Goal: Check status: Check status

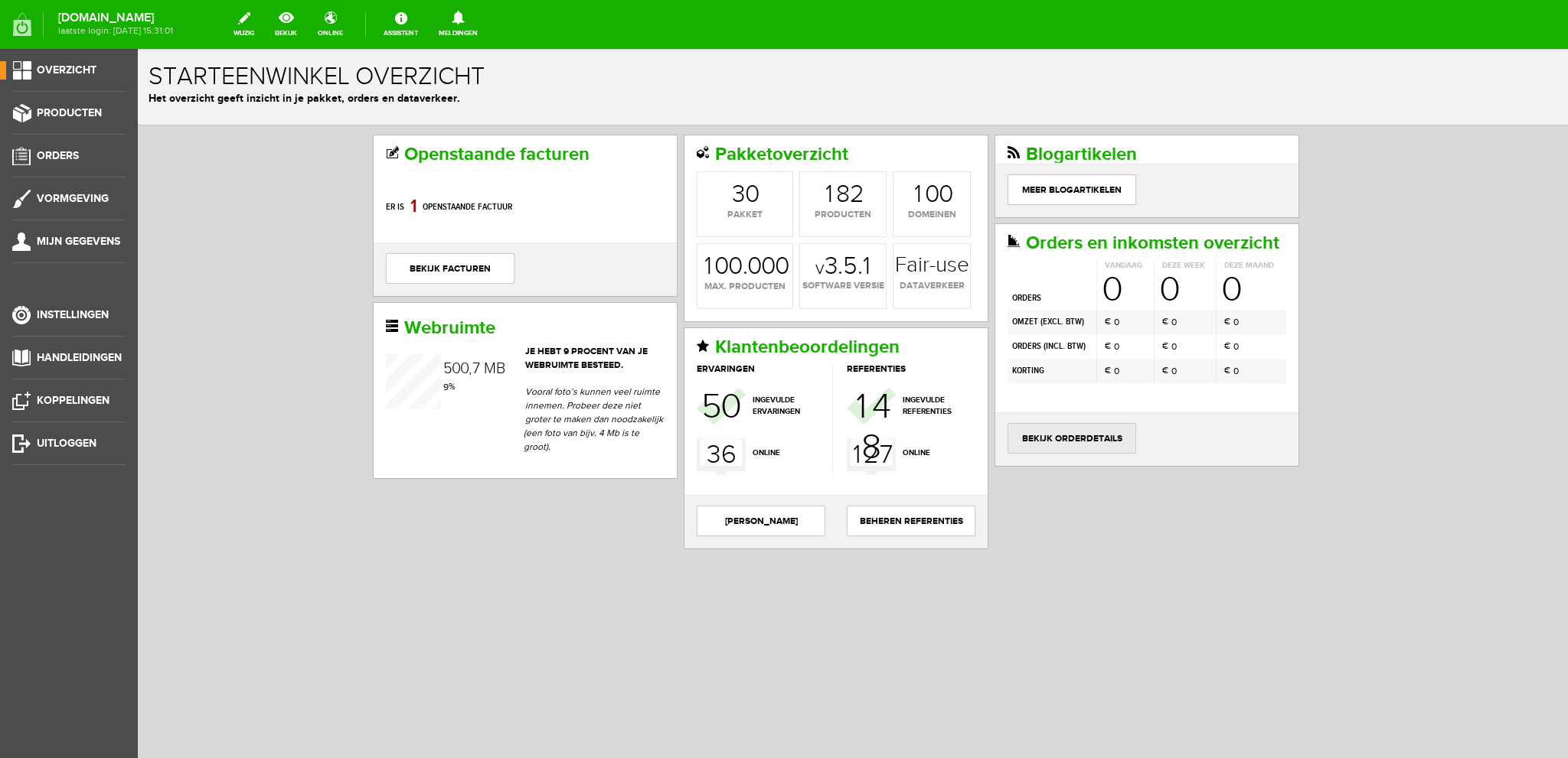
click at [1087, 432] on link "bekijk orderdetails" at bounding box center [1071, 438] width 128 height 31
click at [1070, 431] on link "bekijk orderdetails" at bounding box center [1071, 438] width 128 height 31
click at [1064, 431] on link "bekijk orderdetails" at bounding box center [1071, 438] width 128 height 31
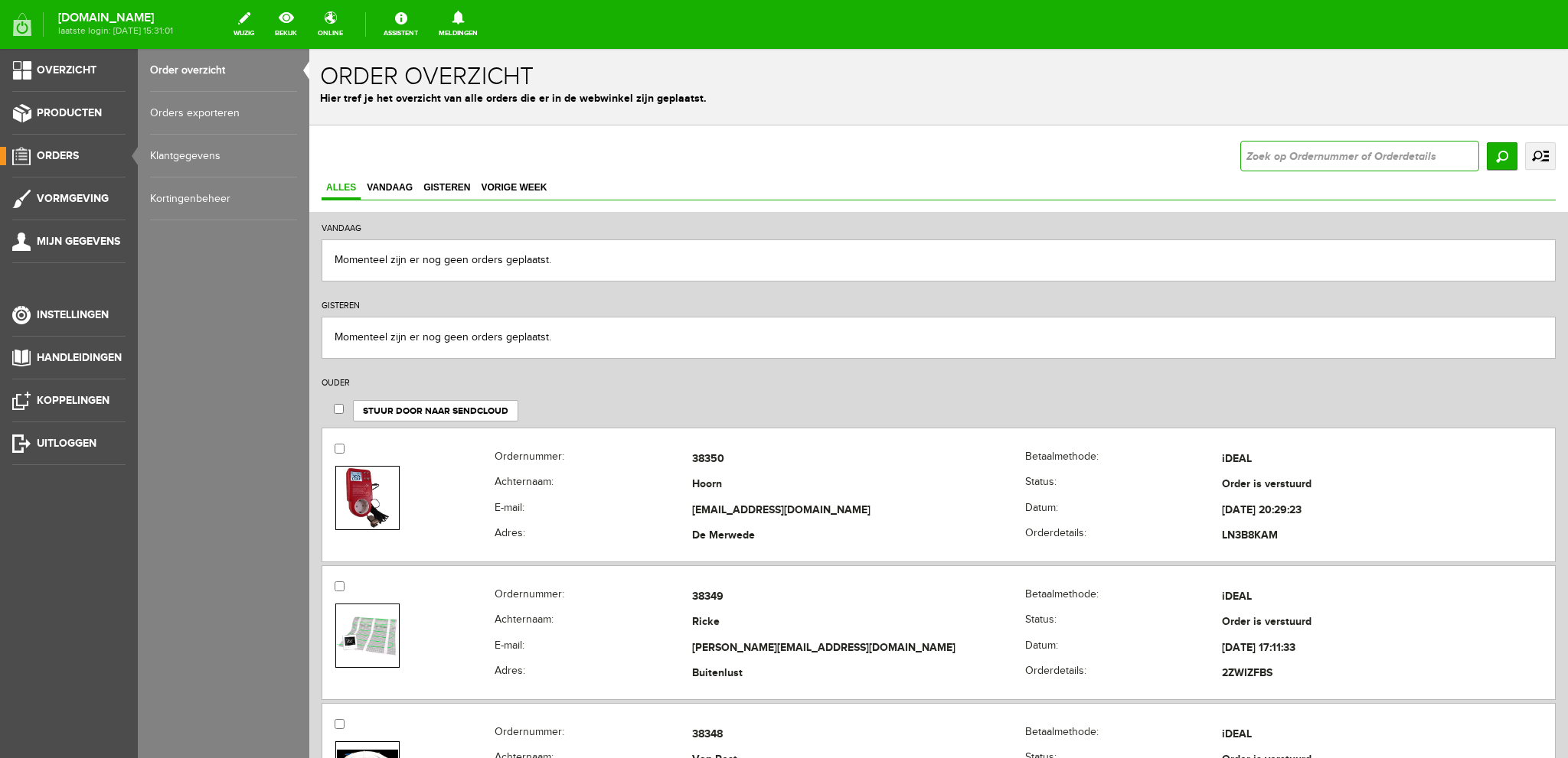
click at [1292, 162] on input "text" at bounding box center [1359, 156] width 239 height 31
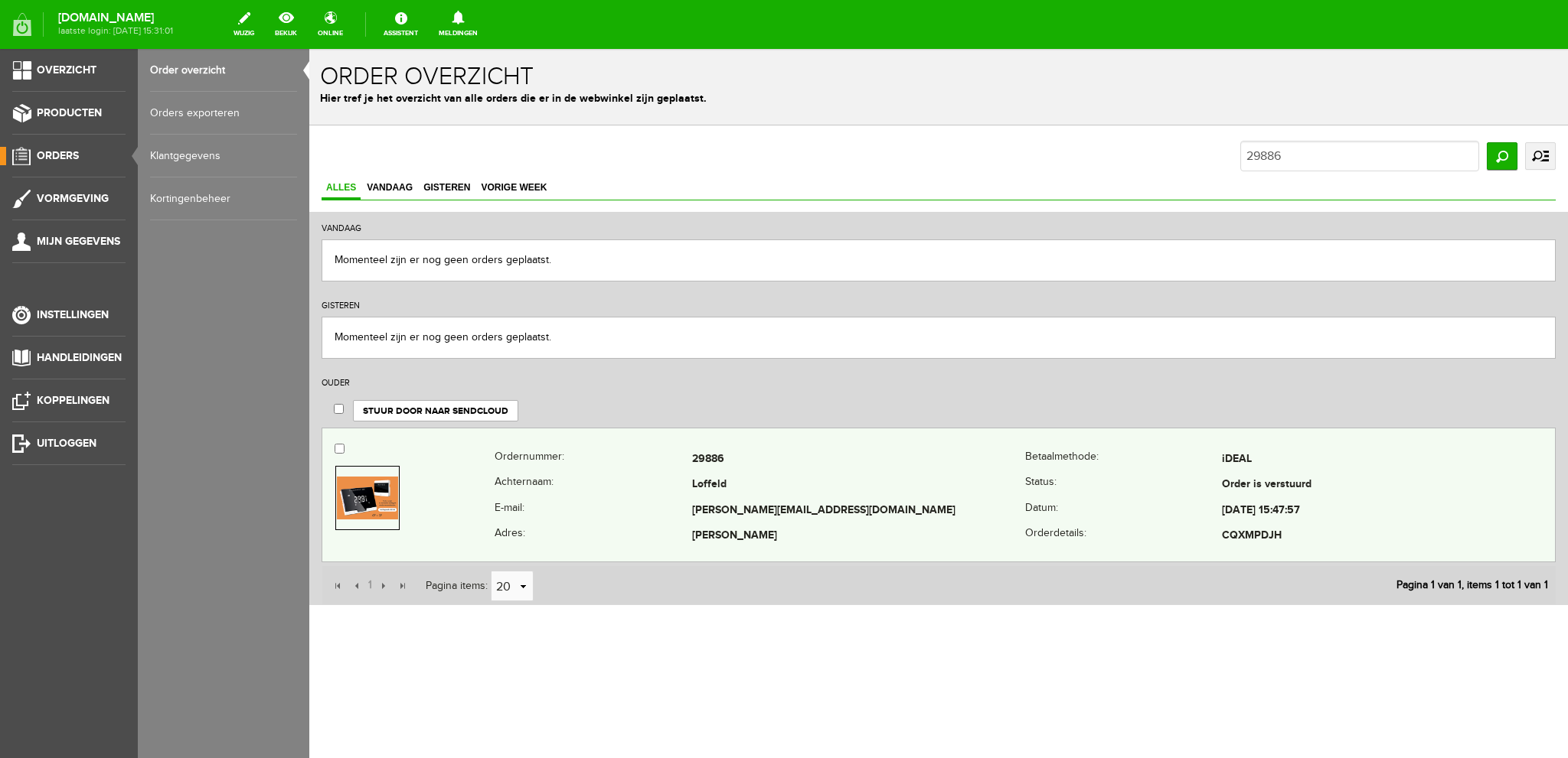
click at [757, 479] on td "Loffeld" at bounding box center [858, 485] width 333 height 26
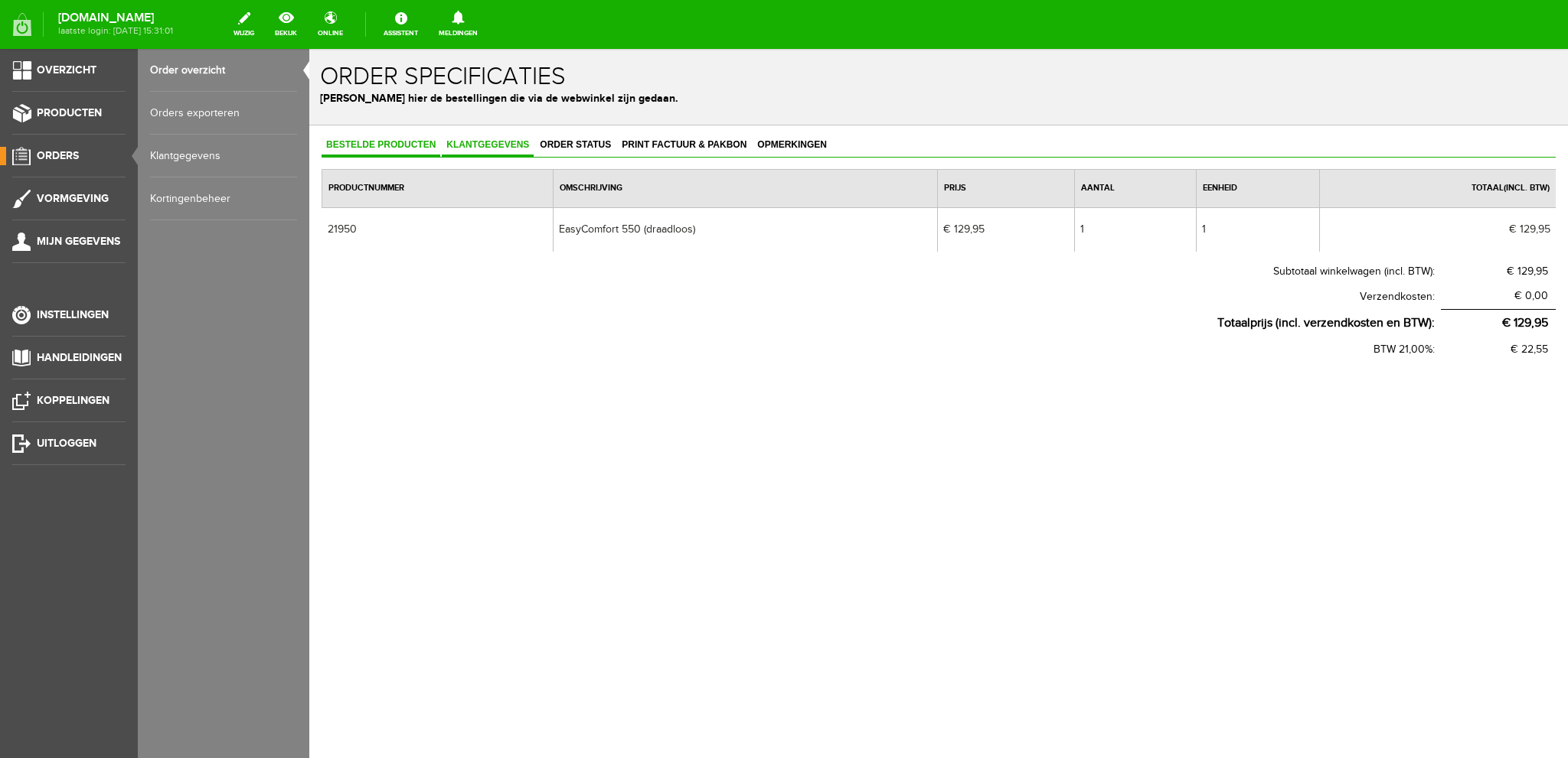
click at [517, 147] on span "Klantgegevens" at bounding box center [487, 144] width 91 height 11
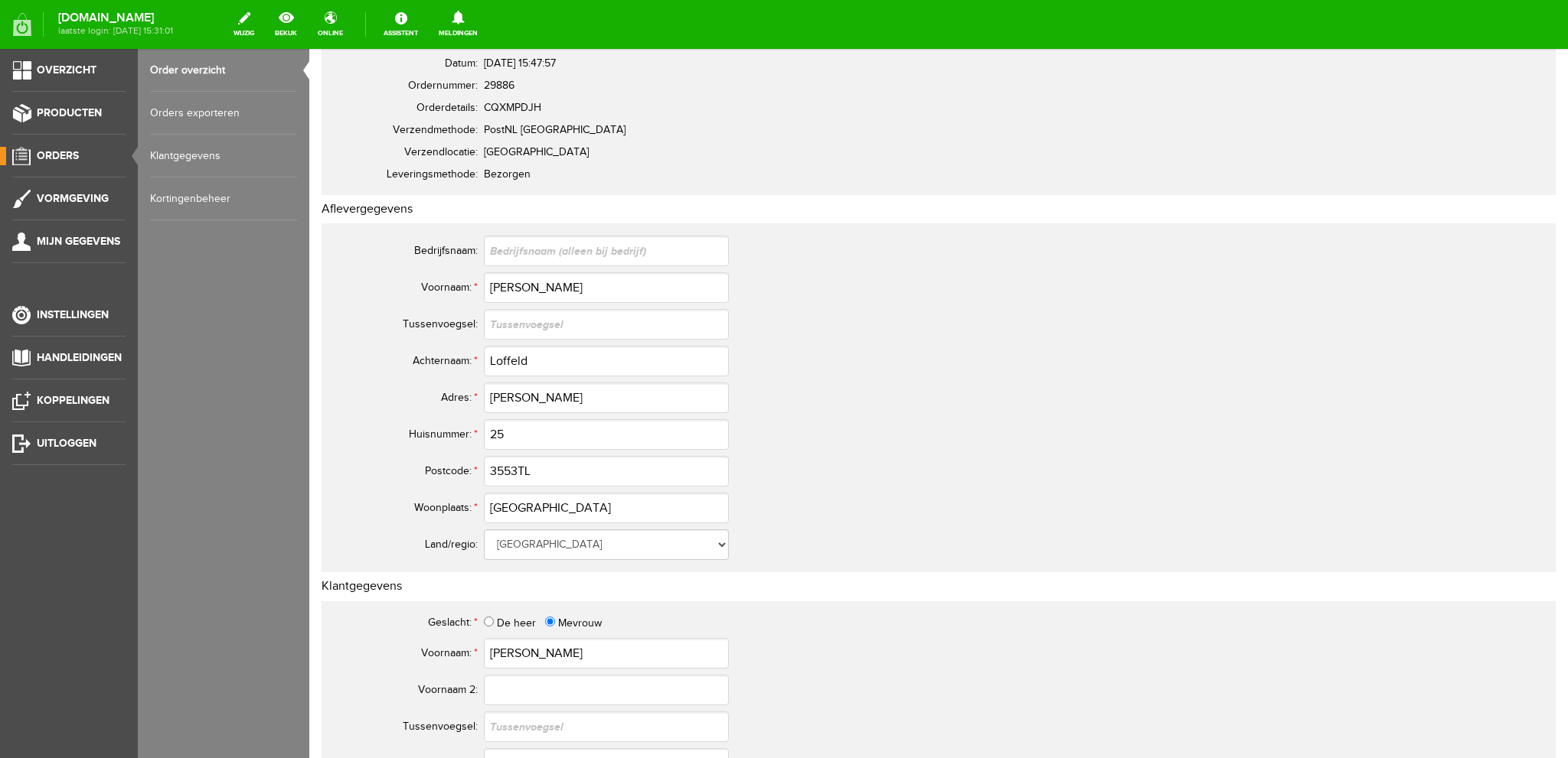
scroll to position [153, 0]
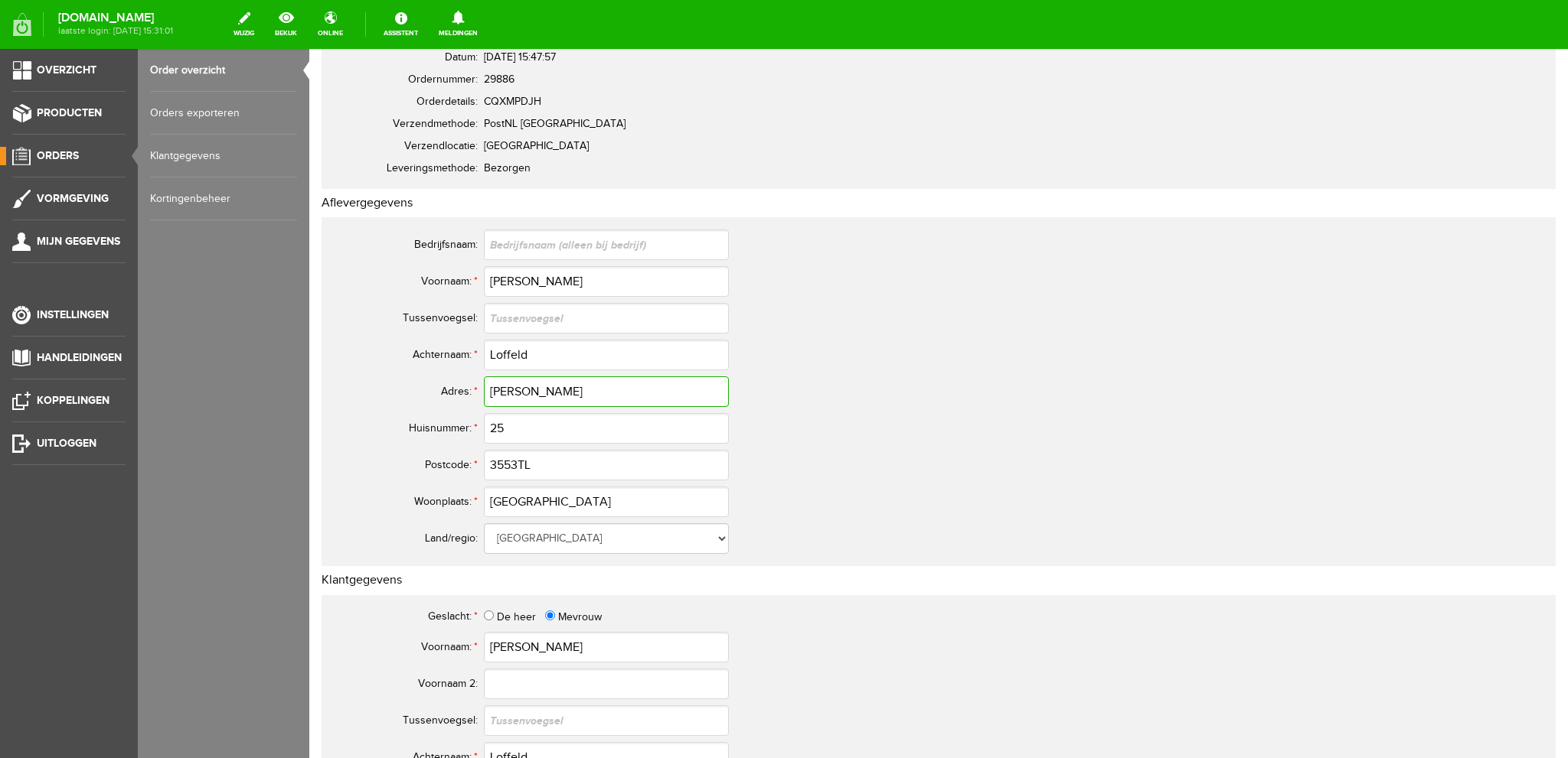
drag, startPoint x: 628, startPoint y: 388, endPoint x: 491, endPoint y: 389, distance: 137.0
click at [491, 389] on input "[PERSON_NAME]" at bounding box center [606, 392] width 245 height 31
drag, startPoint x: 535, startPoint y: 464, endPoint x: 469, endPoint y: 461, distance: 66.1
click at [469, 461] on tr "Postcode: * 3553TL" at bounding box center [699, 465] width 735 height 37
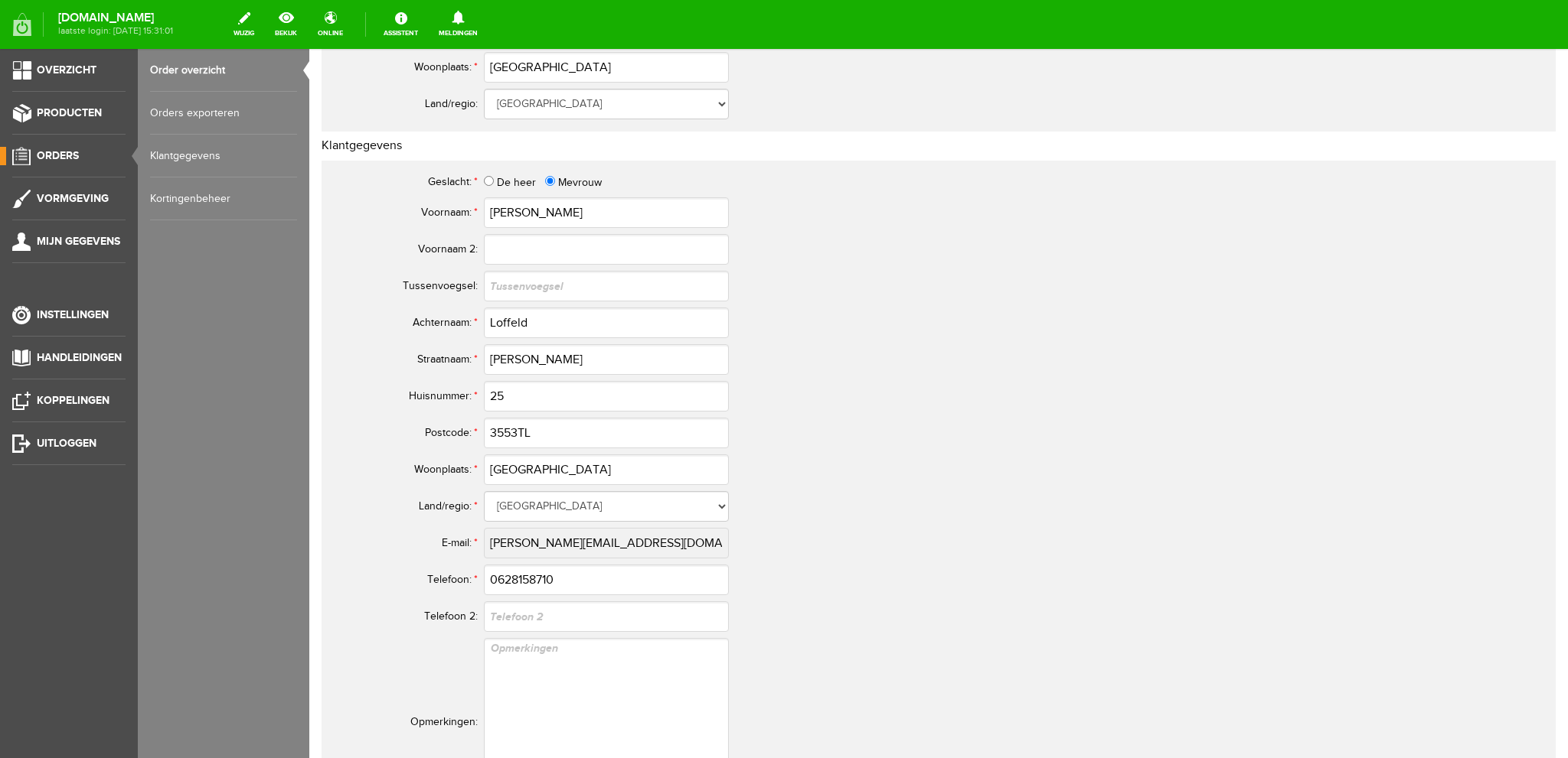
scroll to position [612, 0]
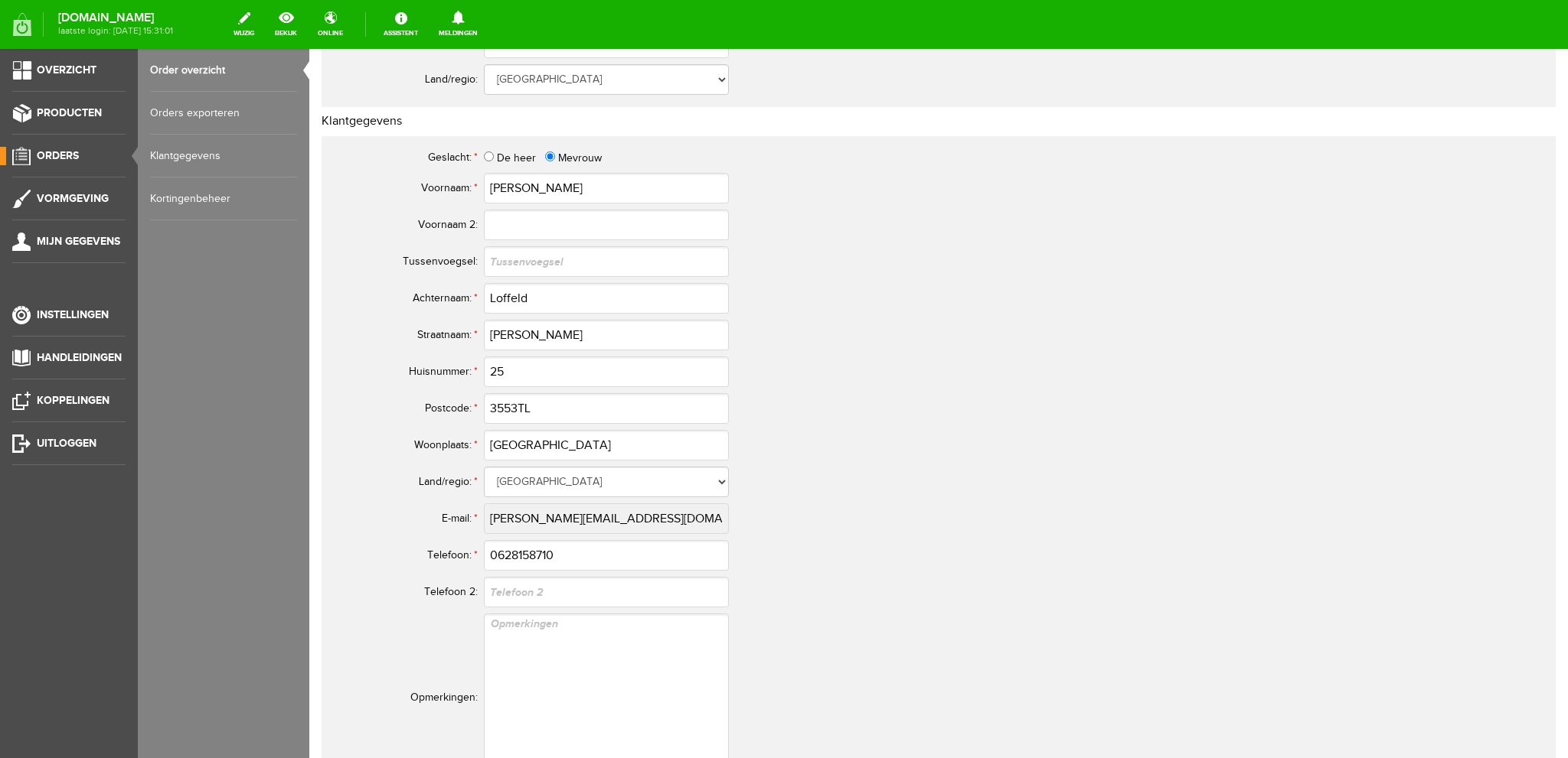
click at [474, 514] on tr "E-mail: * [PERSON_NAME][EMAIL_ADDRESS][DOMAIN_NAME]" at bounding box center [699, 519] width 735 height 37
click at [195, 66] on link "Order overzicht" at bounding box center [224, 70] width 147 height 43
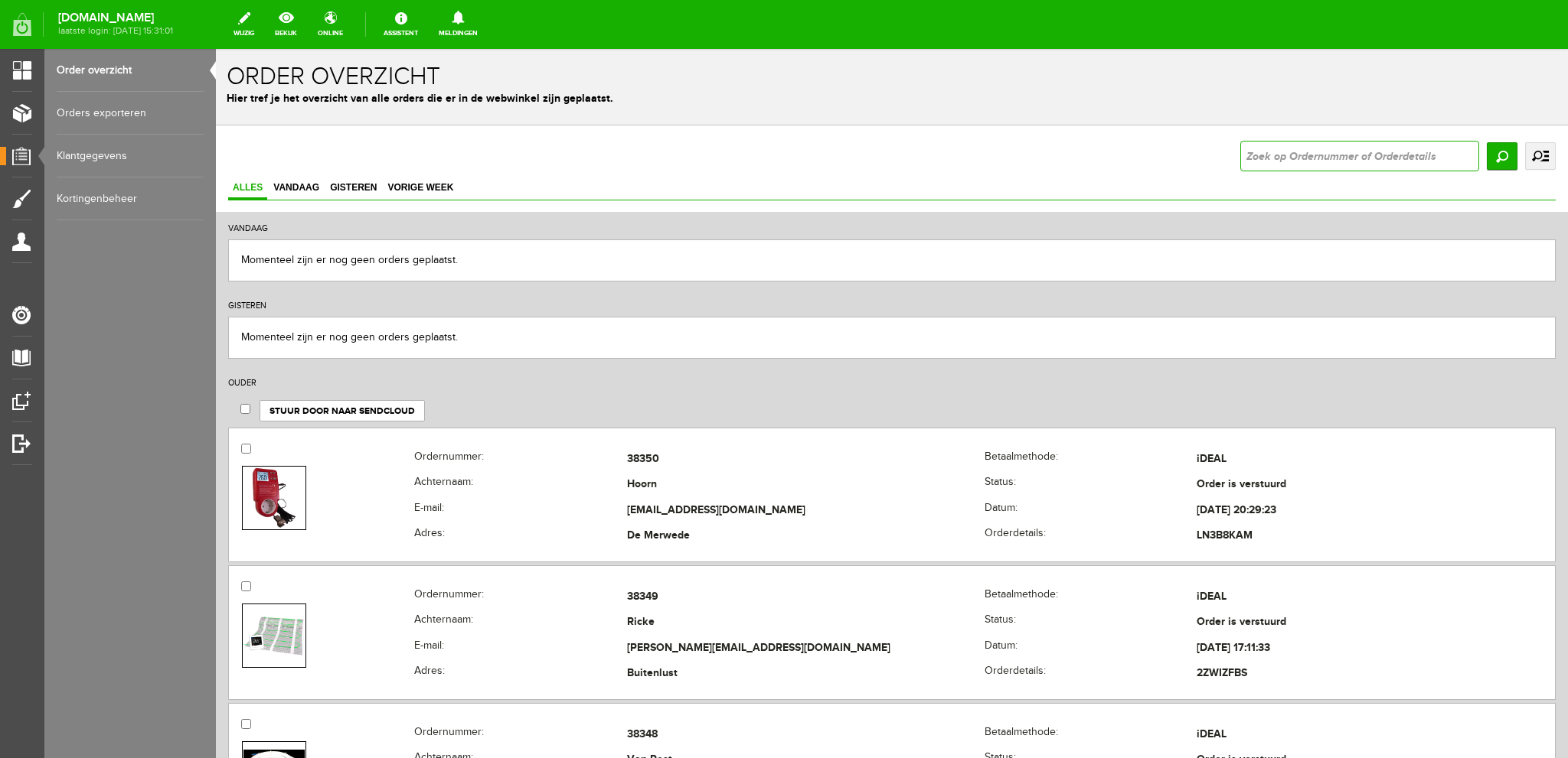
click at [1262, 150] on input "text" at bounding box center [1359, 156] width 239 height 31
type input "36318"
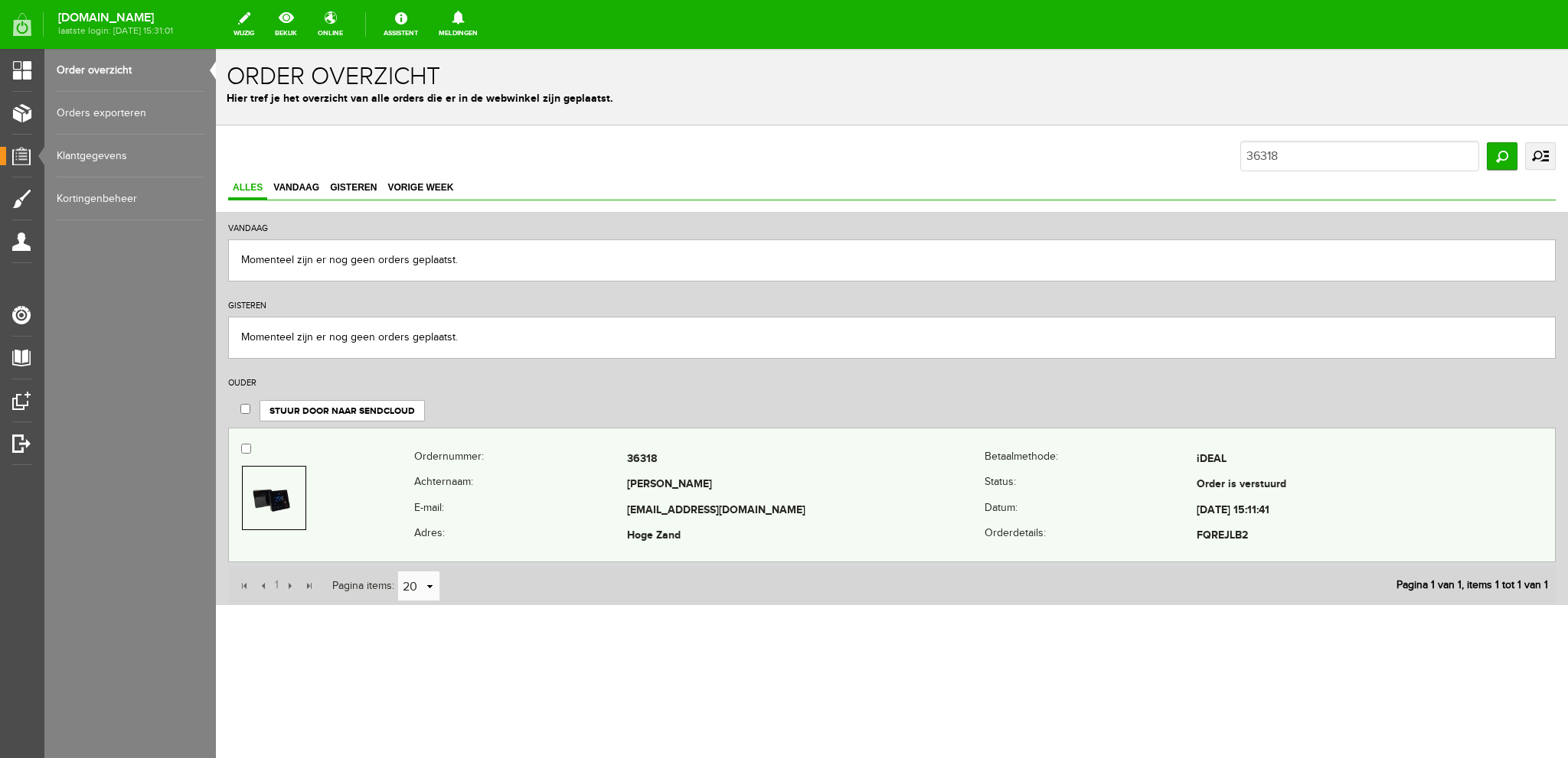
click at [710, 466] on td "36318" at bounding box center [805, 460] width 358 height 26
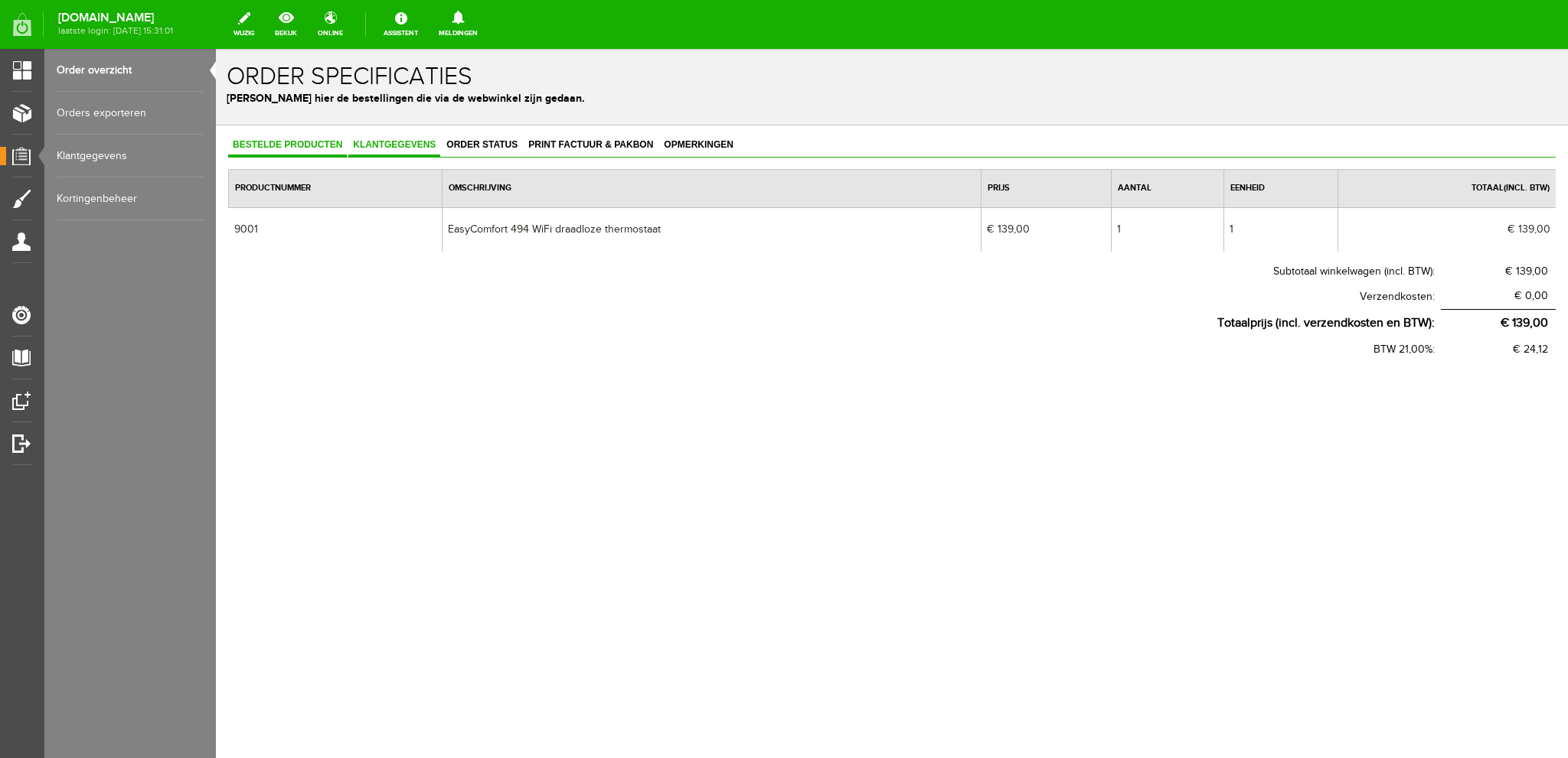
click at [410, 144] on span "Klantgegevens" at bounding box center [393, 144] width 91 height 11
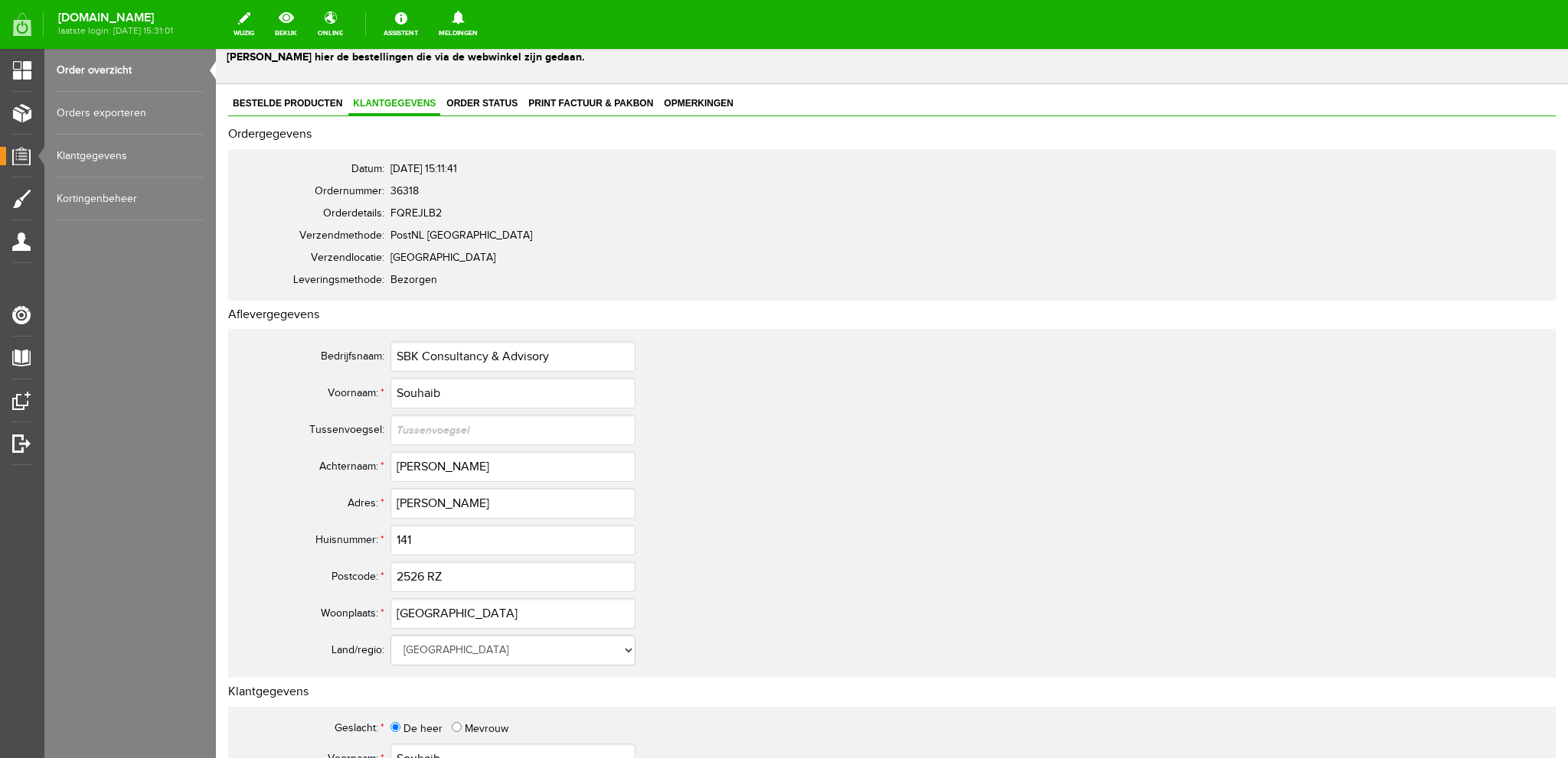
scroll to position [77, 0]
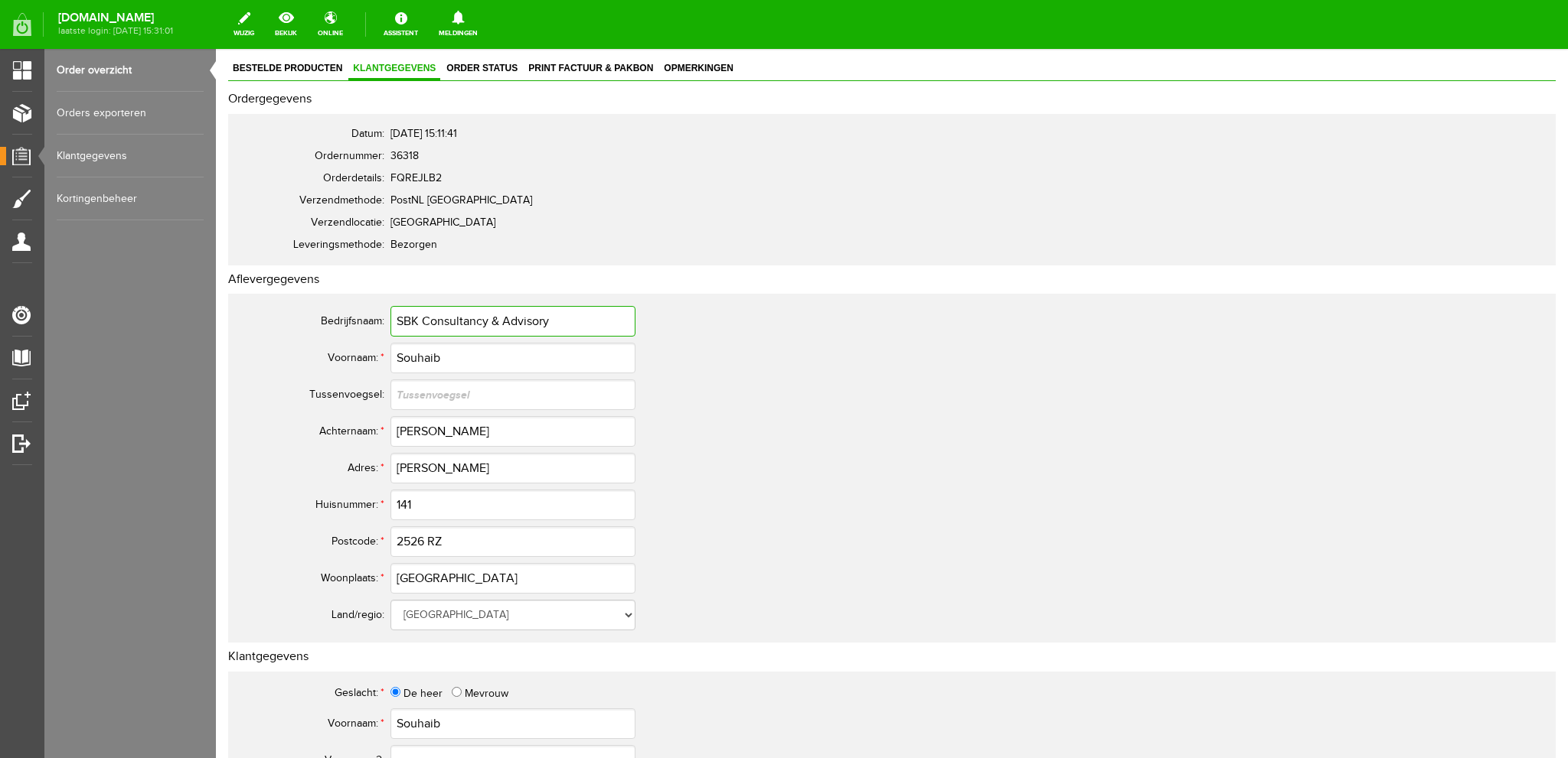
drag, startPoint x: 396, startPoint y: 319, endPoint x: 558, endPoint y: 330, distance: 162.4
click at [558, 330] on input "SBK Consultancy & Advisory" at bounding box center [513, 321] width 245 height 31
drag, startPoint x: 395, startPoint y: 466, endPoint x: 492, endPoint y: 474, distance: 97.3
click at [492, 474] on input "[PERSON_NAME]" at bounding box center [513, 468] width 245 height 31
drag, startPoint x: 398, startPoint y: 540, endPoint x: 443, endPoint y: 538, distance: 45.0
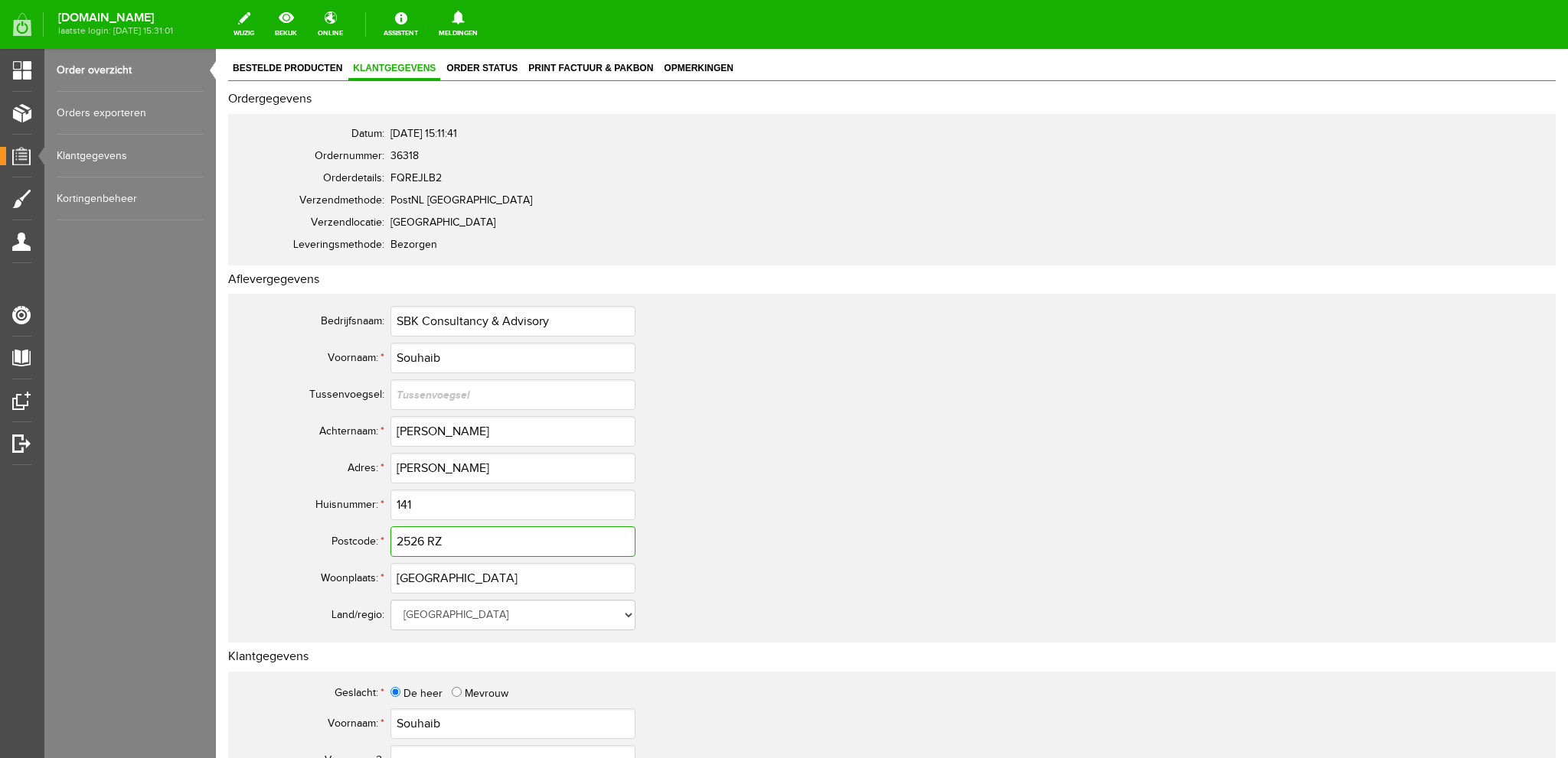
click at [443, 538] on input "2526 RZ" at bounding box center [513, 542] width 245 height 31
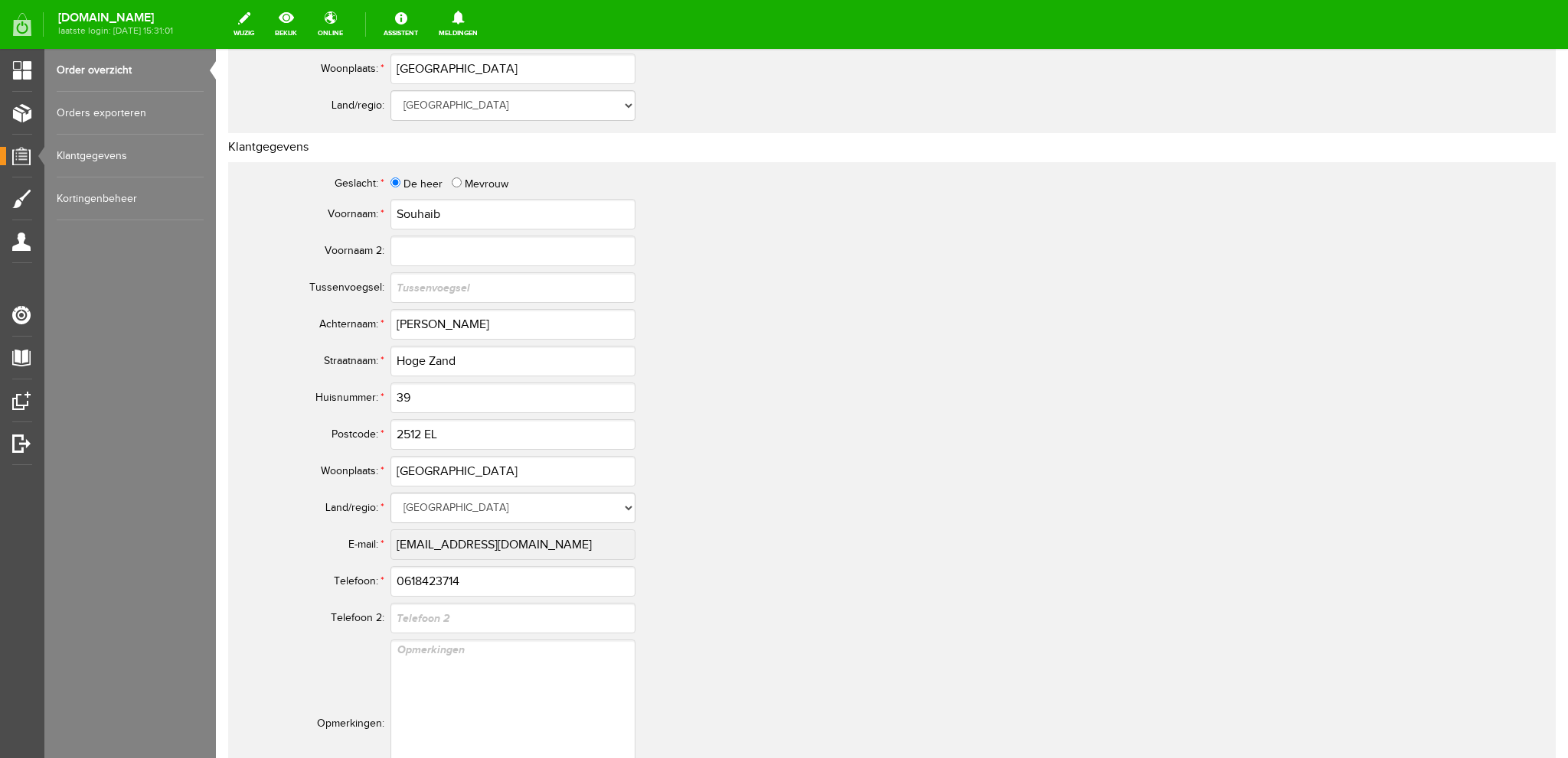
scroll to position [612, 0]
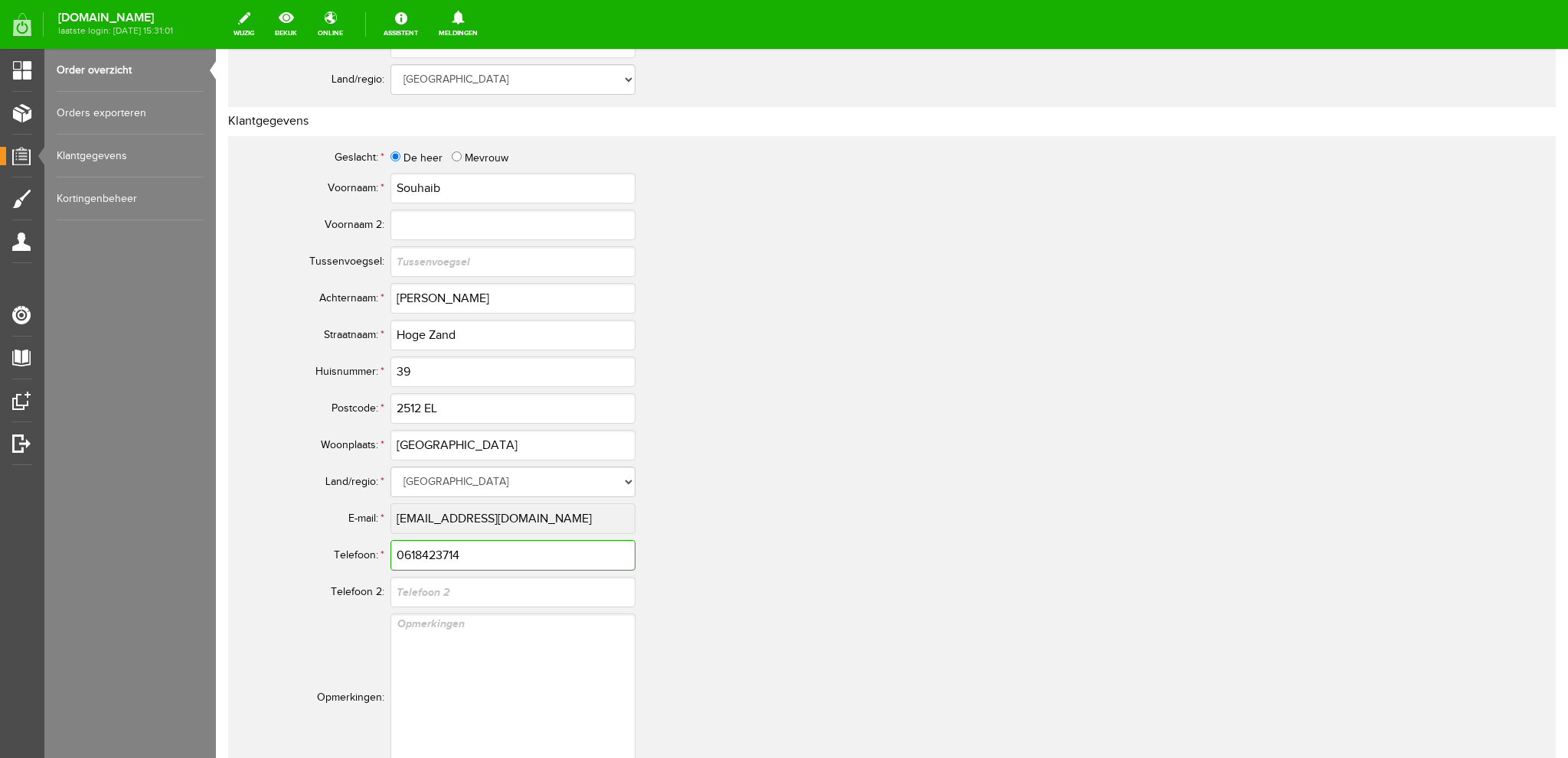
drag, startPoint x: 469, startPoint y: 555, endPoint x: 395, endPoint y: 559, distance: 74.1
click at [395, 559] on input "0618423714" at bounding box center [513, 555] width 245 height 31
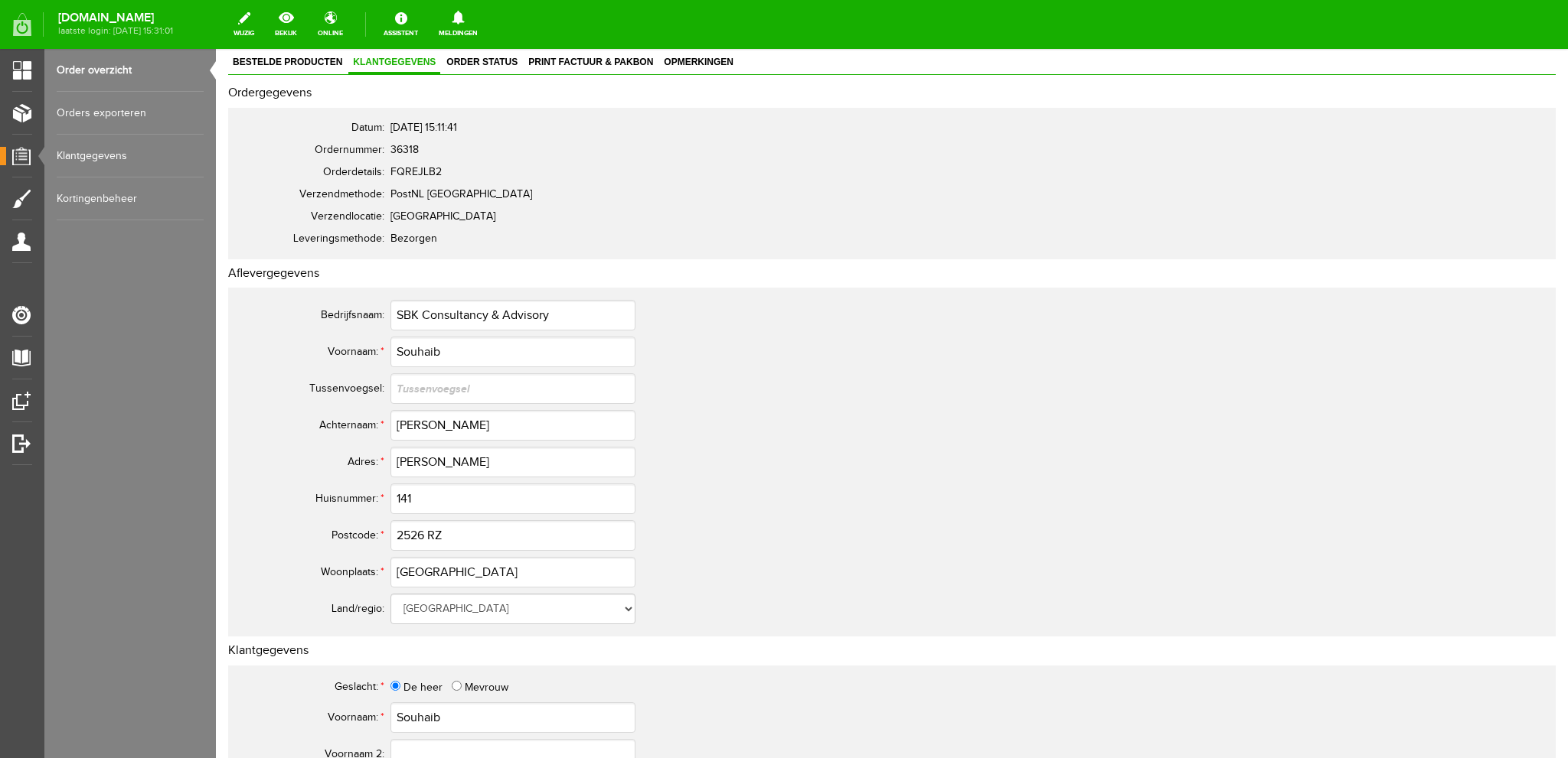
scroll to position [0, 0]
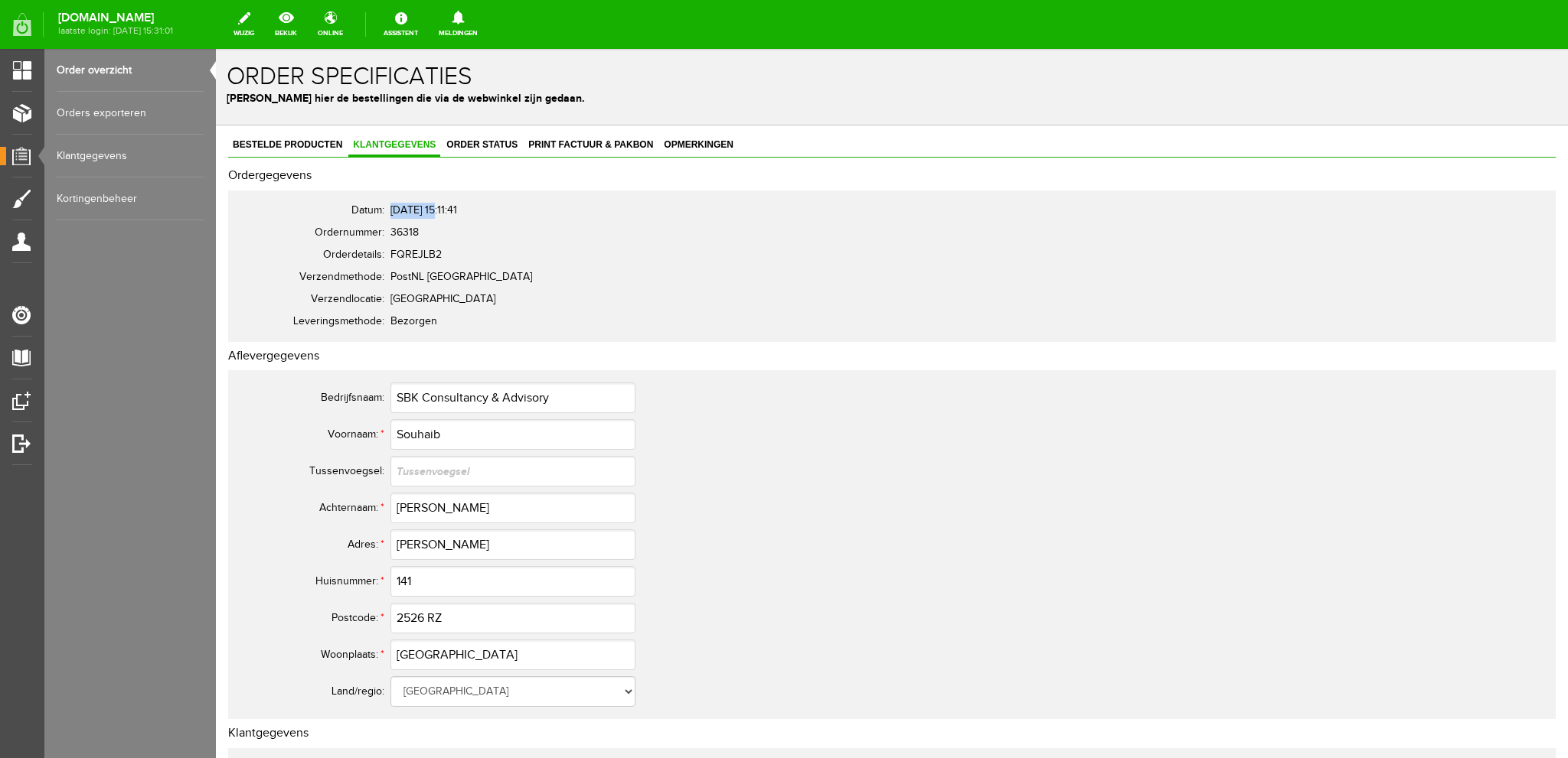
drag, startPoint x: 392, startPoint y: 209, endPoint x: 435, endPoint y: 216, distance: 43.6
click at [435, 216] on td "[DATE] 15:11:41" at bounding box center [681, 211] width 582 height 22
copy span "[DATE]"
drag, startPoint x: 421, startPoint y: 507, endPoint x: 465, endPoint y: 511, distance: 44.2
click at [465, 511] on input "[PERSON_NAME]" at bounding box center [513, 508] width 245 height 31
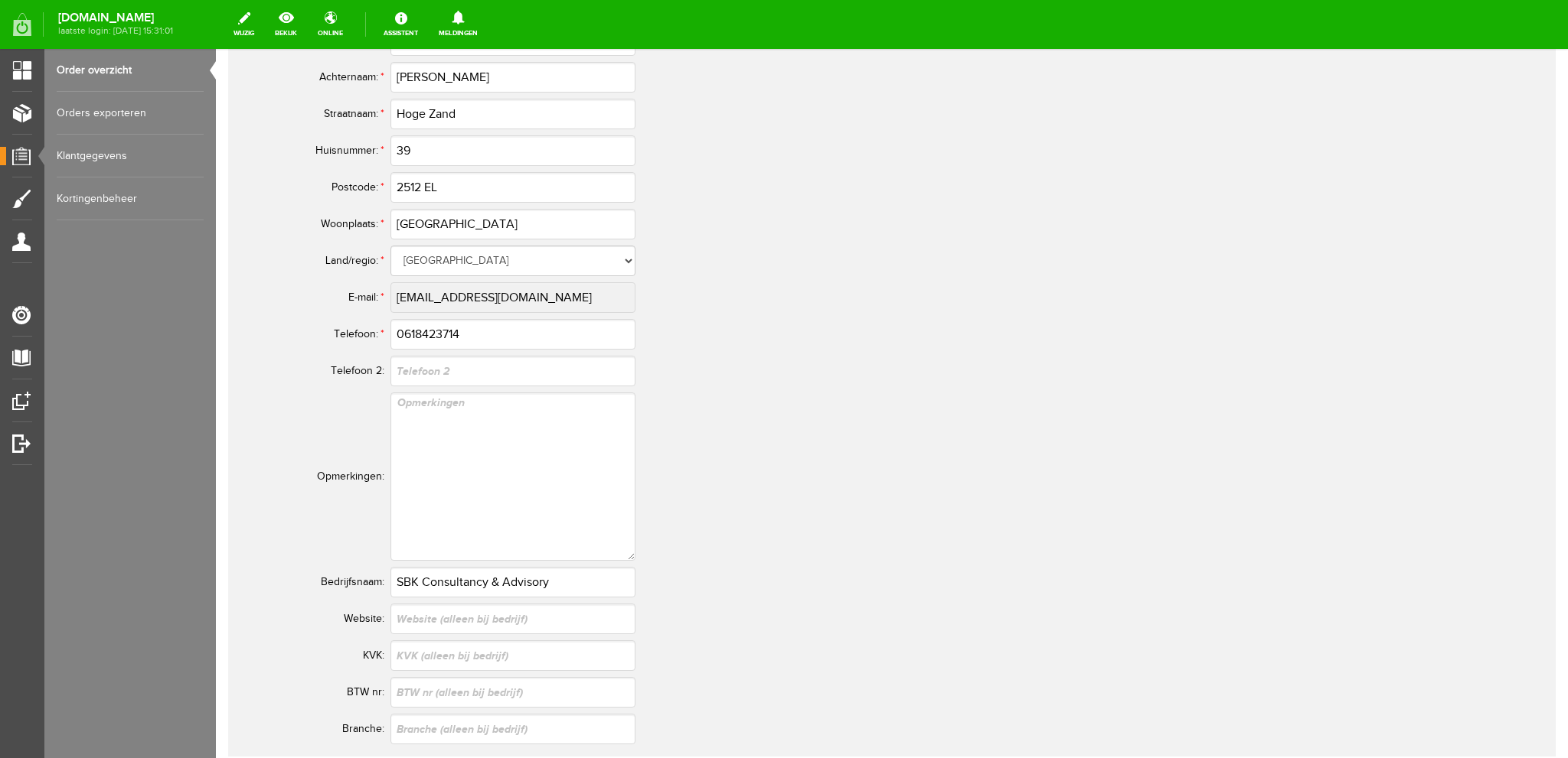
scroll to position [842, 0]
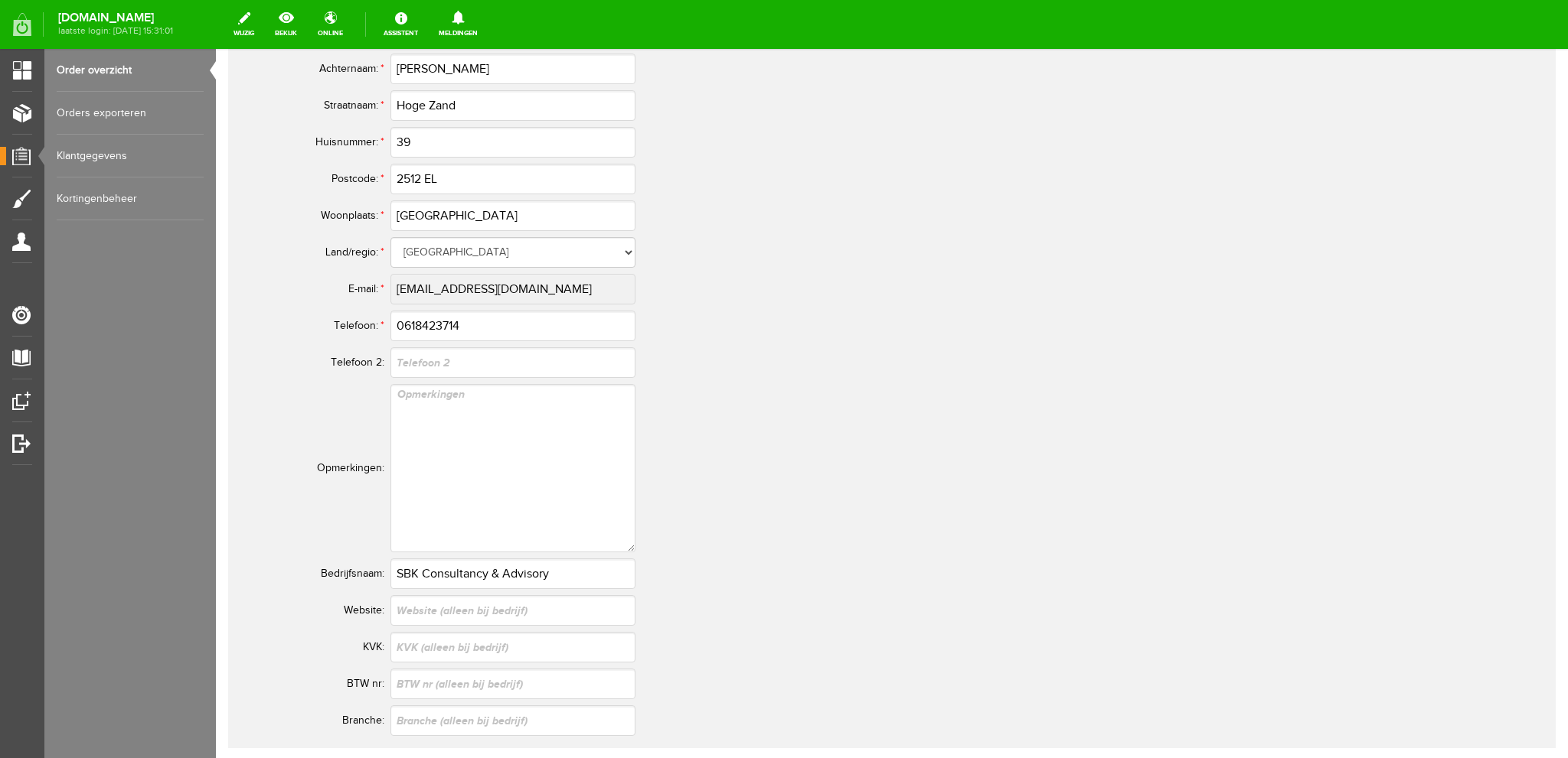
click at [387, 288] on tr "E-mail: * [EMAIL_ADDRESS][DOMAIN_NAME]" at bounding box center [605, 289] width 735 height 37
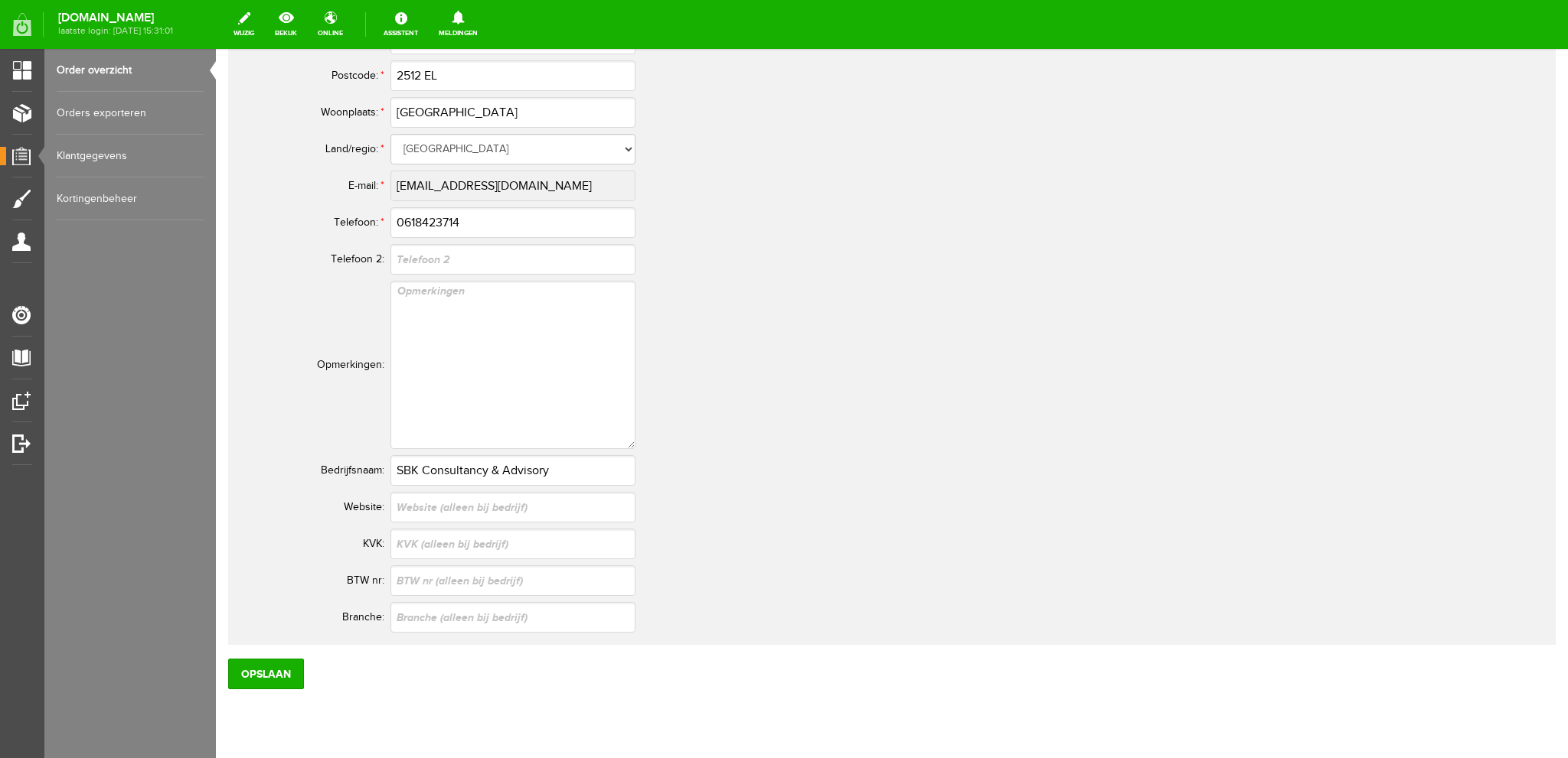
scroll to position [912, 0]
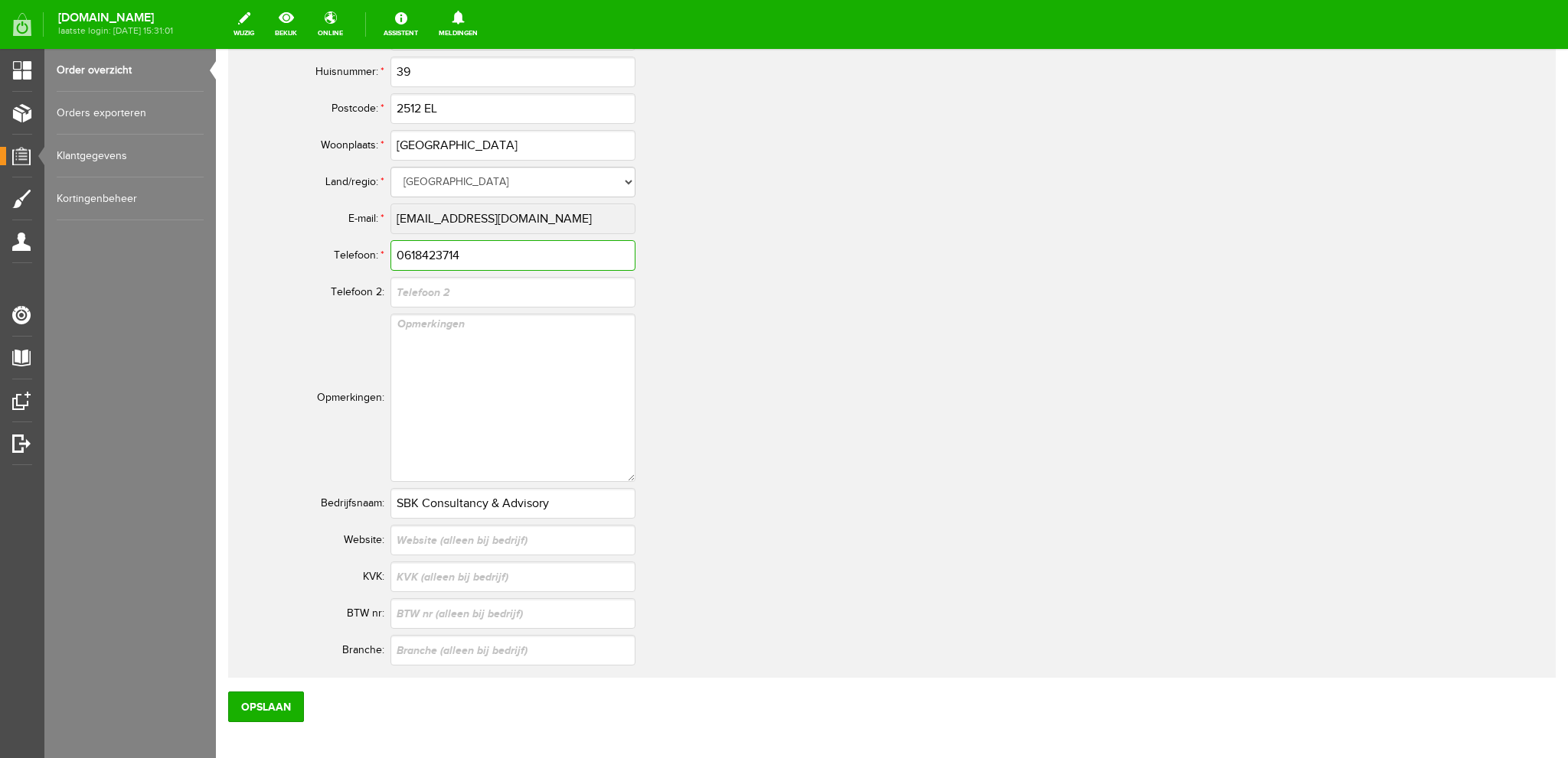
drag, startPoint x: 467, startPoint y: 250, endPoint x: 363, endPoint y: 259, distance: 104.4
click at [358, 256] on tr "Telefoon: * 0618423714" at bounding box center [605, 256] width 735 height 37
click at [121, 66] on link "Order overzicht" at bounding box center [130, 70] width 147 height 43
